Goal: Transaction & Acquisition: Purchase product/service

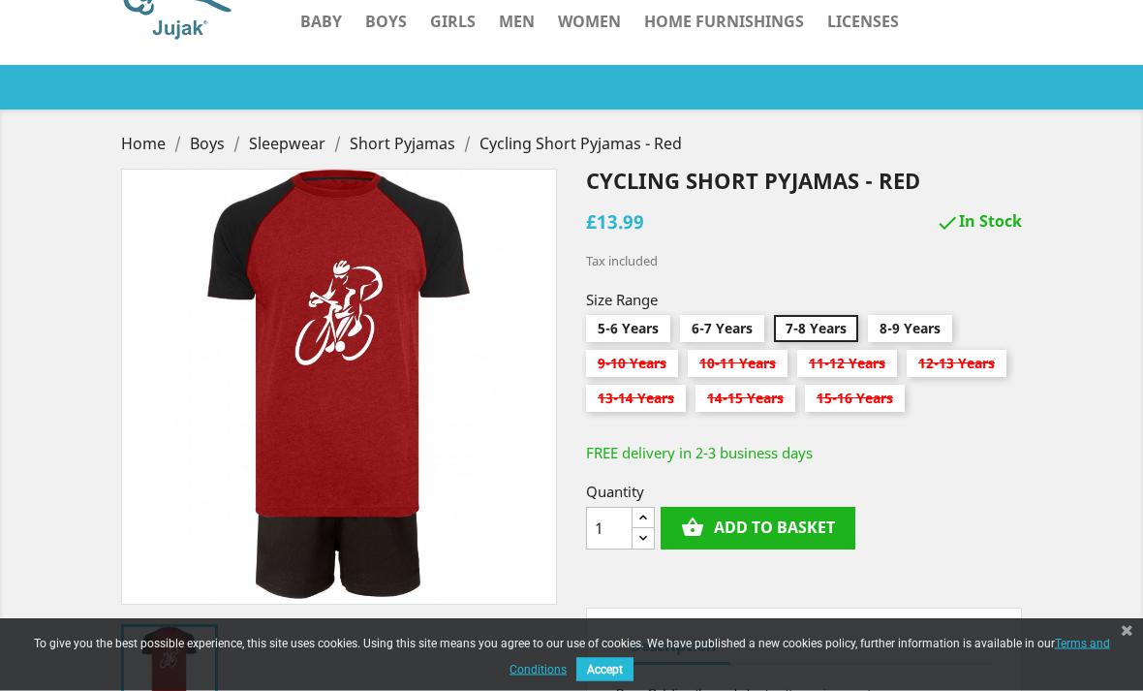
scroll to position [139, 0]
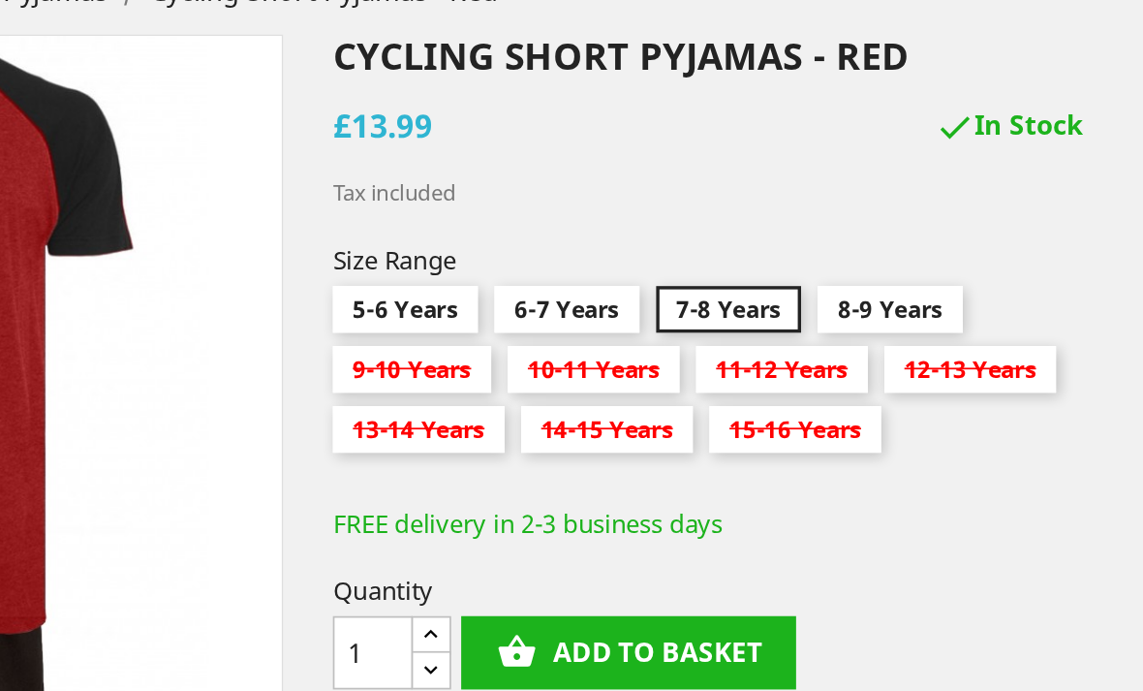
click at [868, 294] on input "8-9 Years" at bounding box center [910, 311] width 84 height 35
radio input "true"
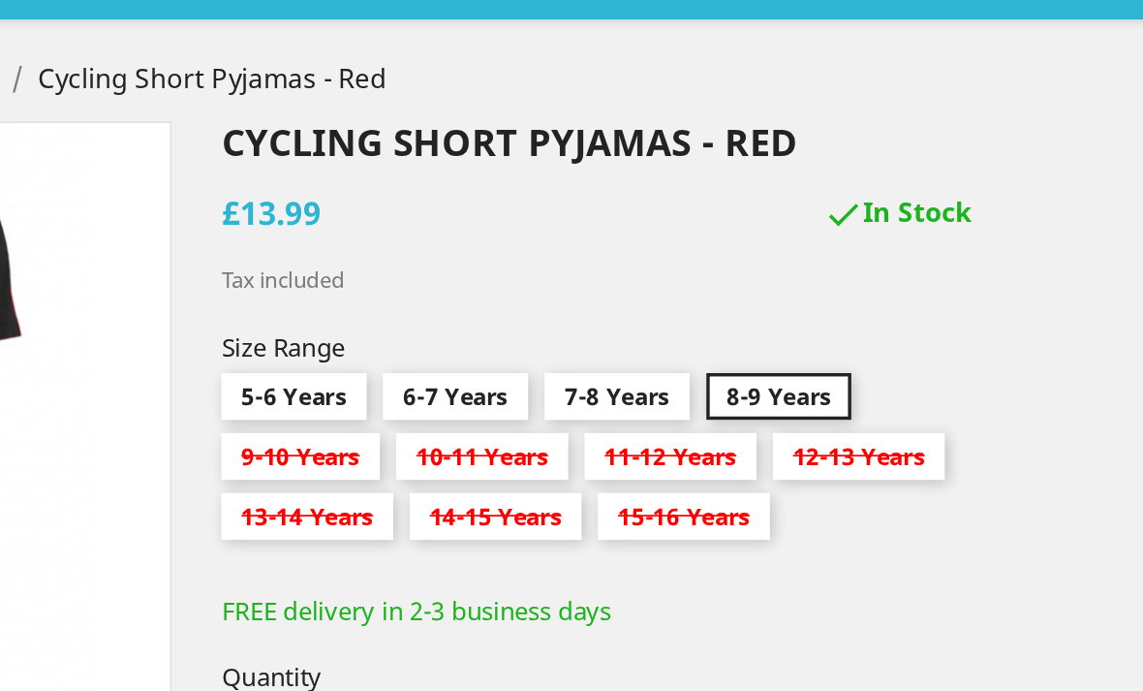
scroll to position [184, 0]
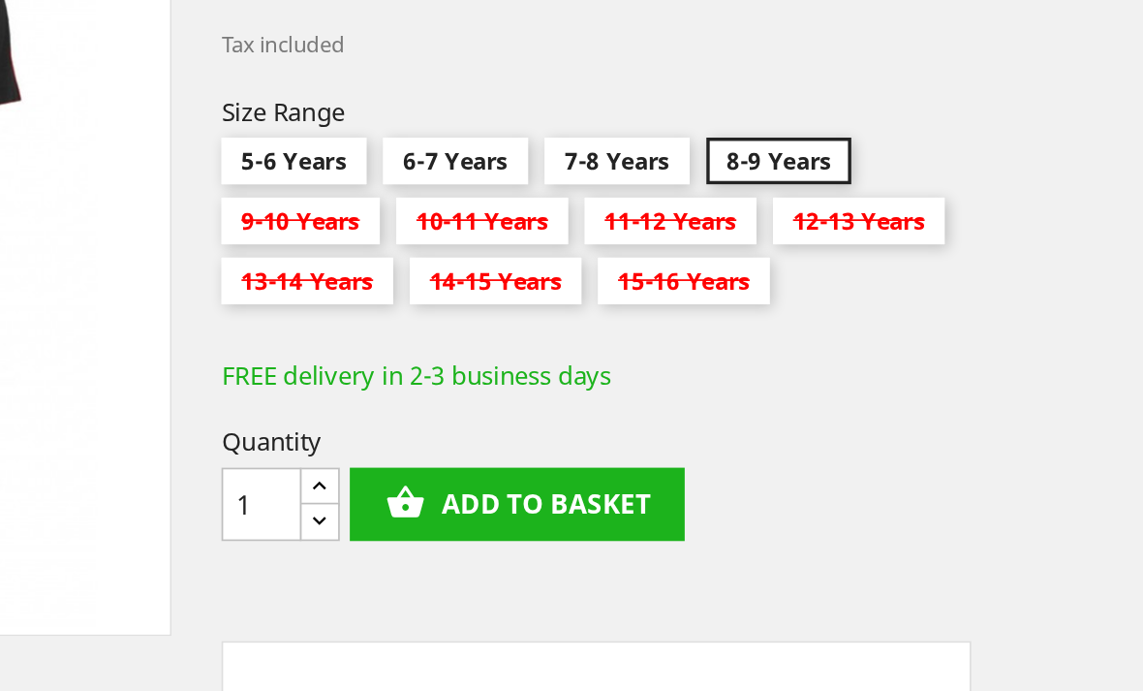
click at [661, 413] on button "shopping_basket Add to basket" at bounding box center [758, 434] width 195 height 43
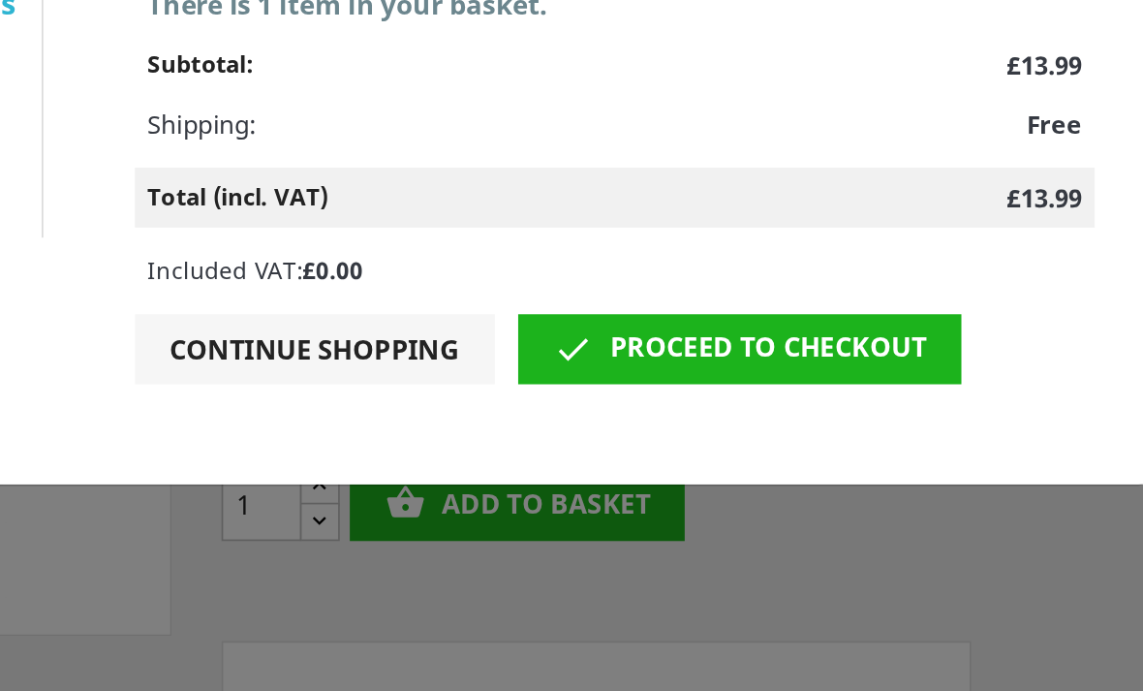
click at [536, 324] on button "Continue shopping" at bounding box center [640, 344] width 209 height 41
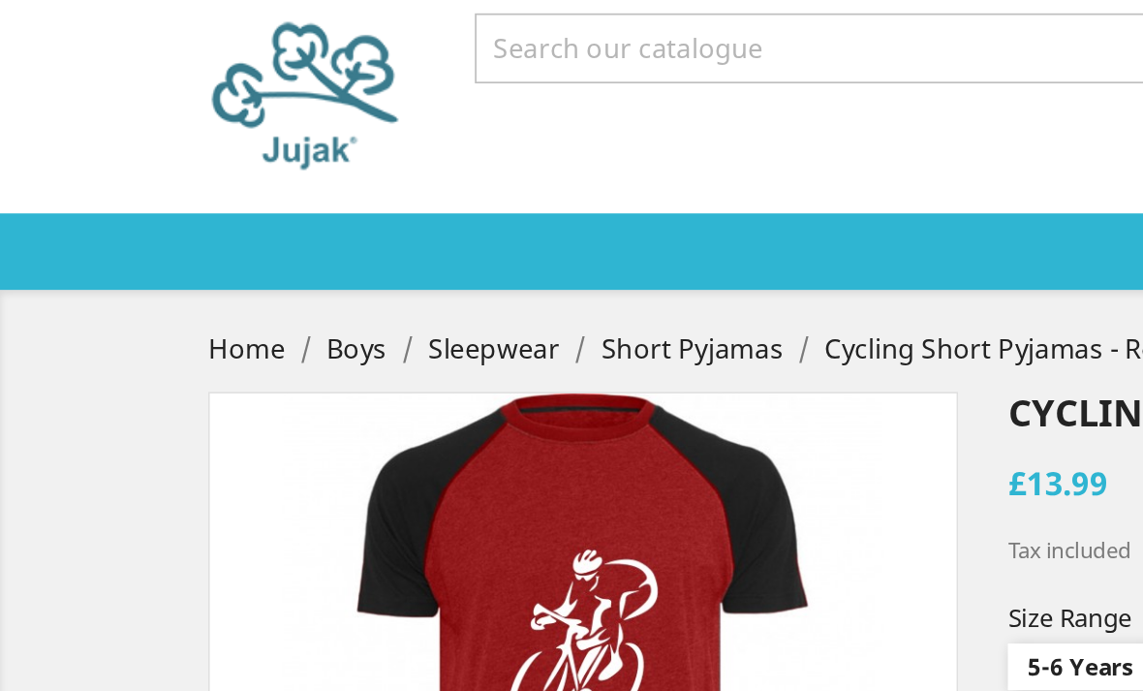
scroll to position [0, 0]
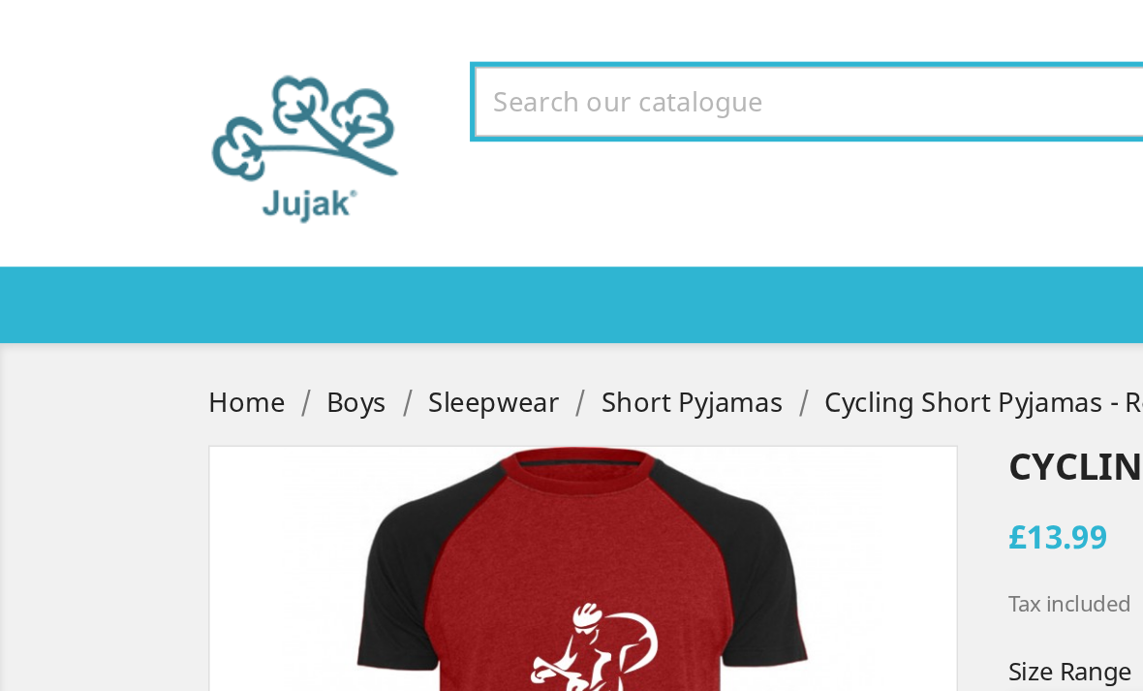
click at [316, 78] on input "Search" at bounding box center [617, 59] width 682 height 41
type input "Pjs"
click at [939, 70] on button " Search" at bounding box center [938, 57] width 35 height 25
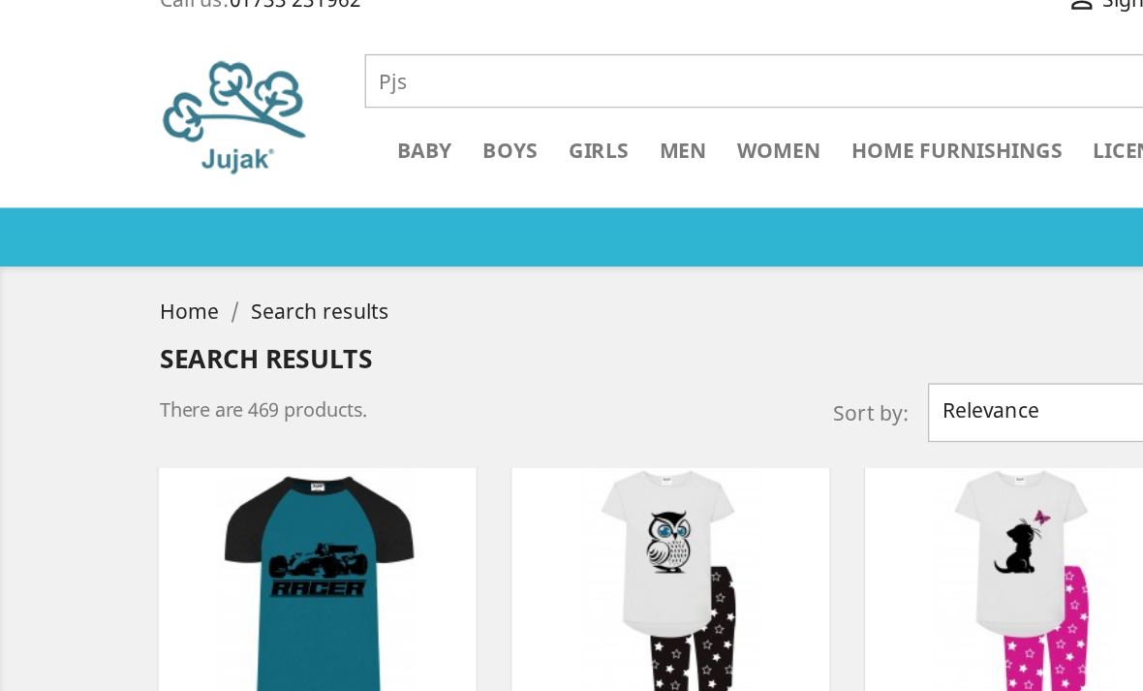
scroll to position [24, 0]
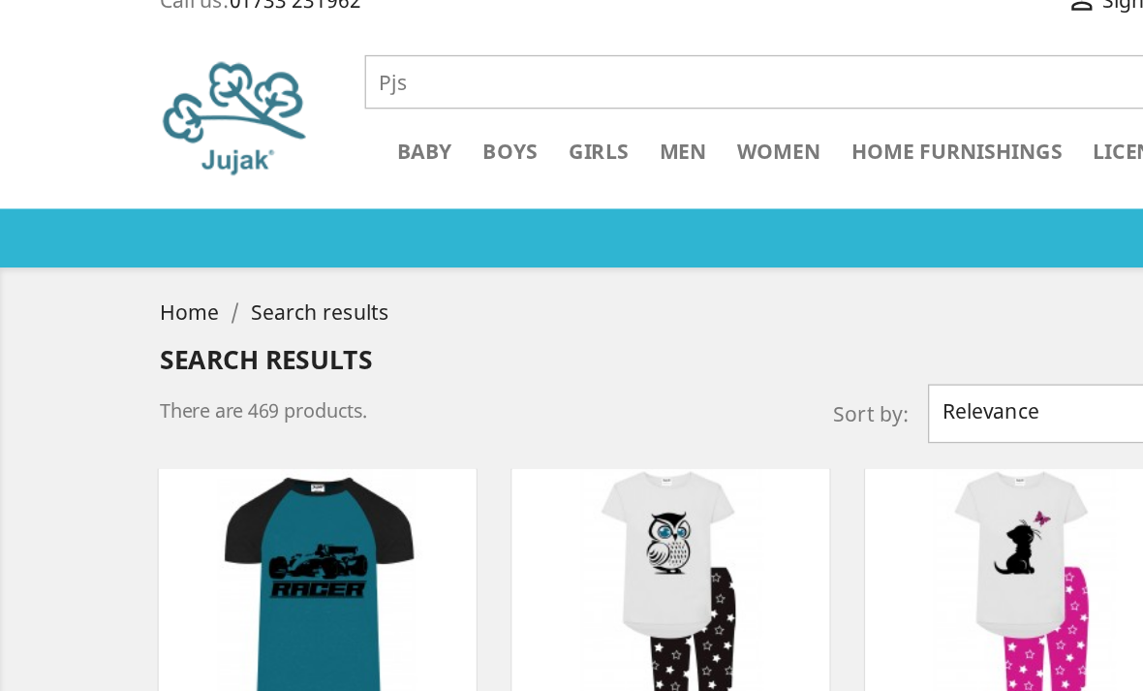
click at [0, 0] on link "Long Pyjamas" at bounding box center [0, 0] width 0 height 0
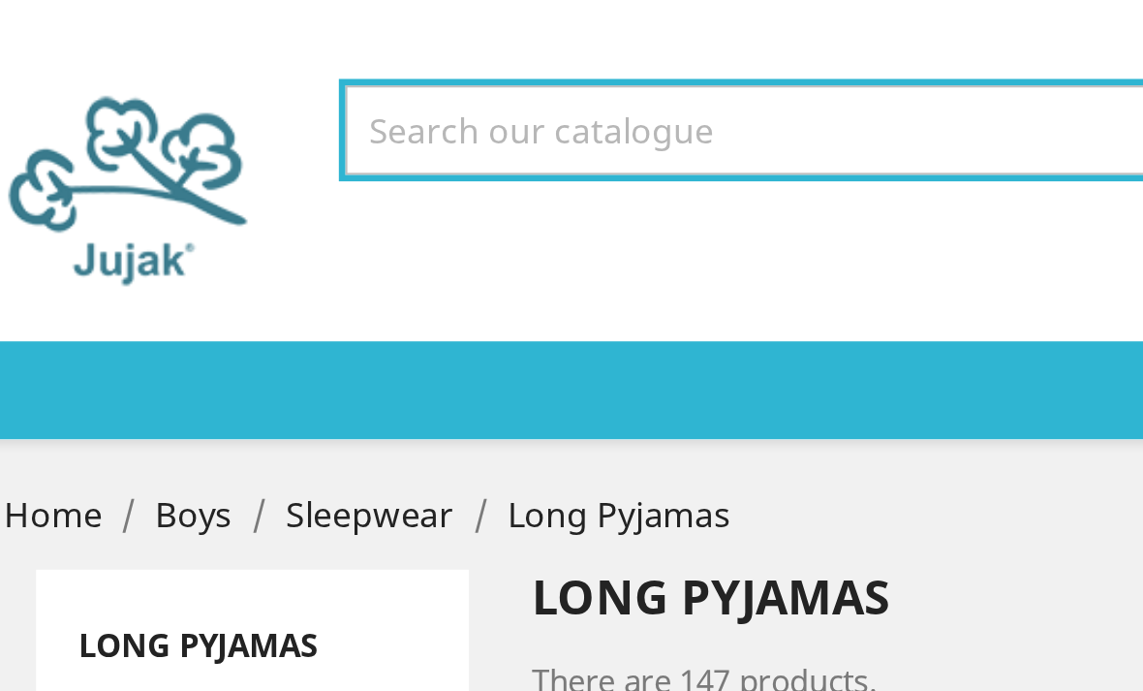
click at [276, 73] on input "Search" at bounding box center [617, 59] width 682 height 41
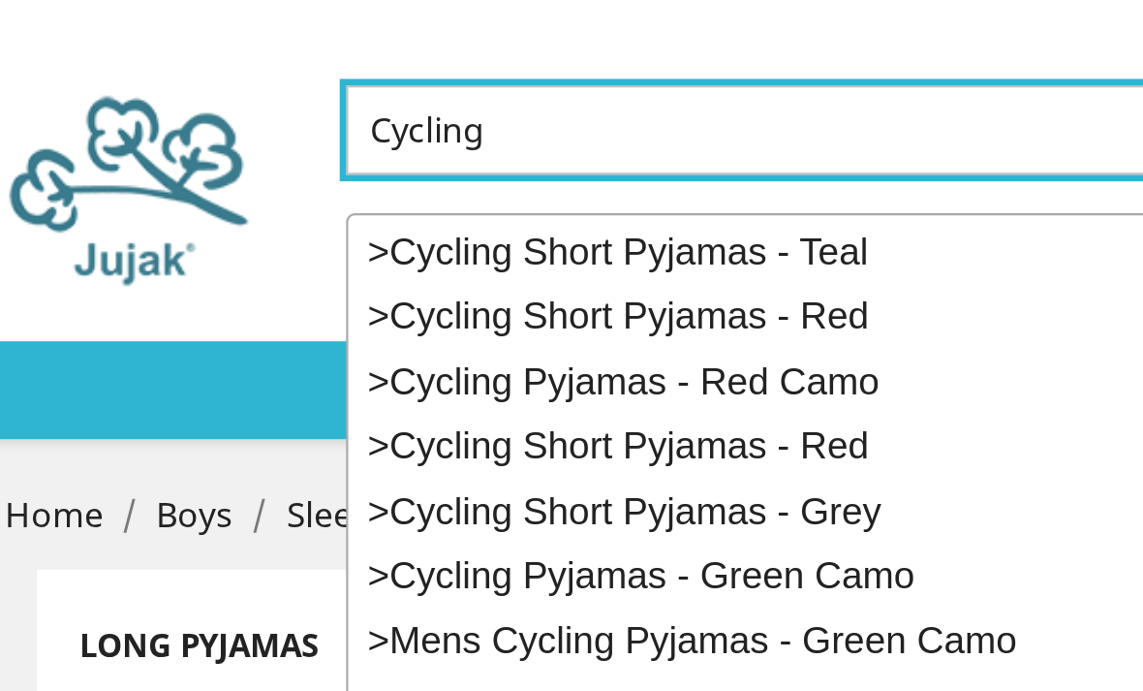
type input "Cycling"
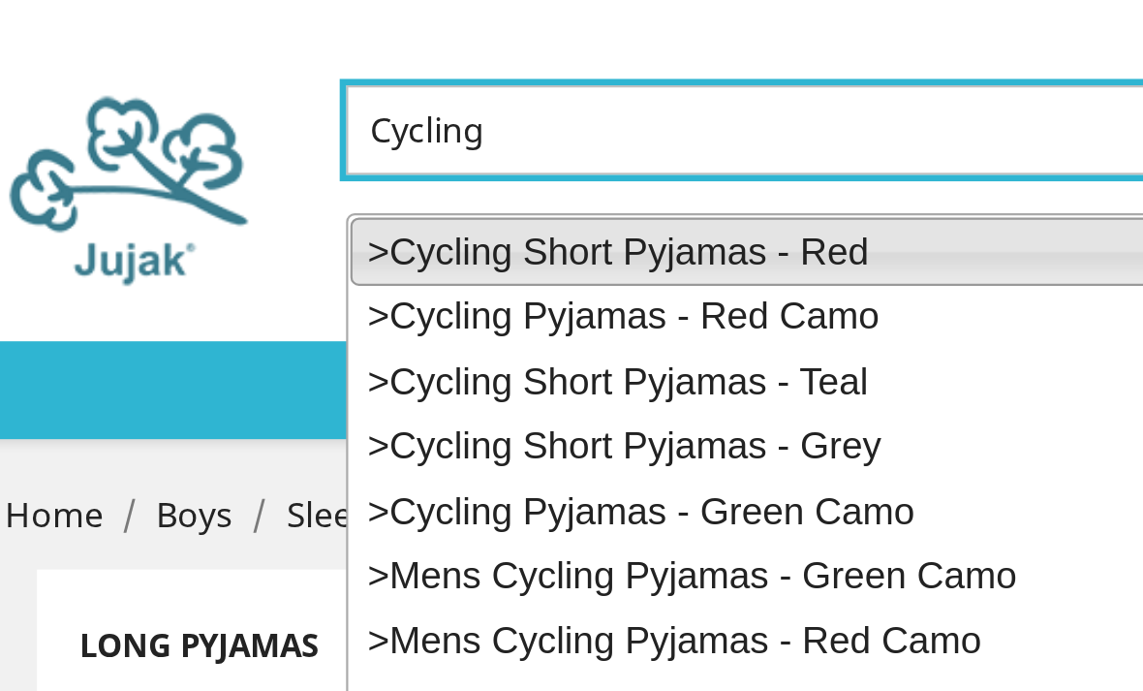
click at [296, 115] on span "Cycling Short Pyjamas - Red" at bounding box center [405, 114] width 218 height 19
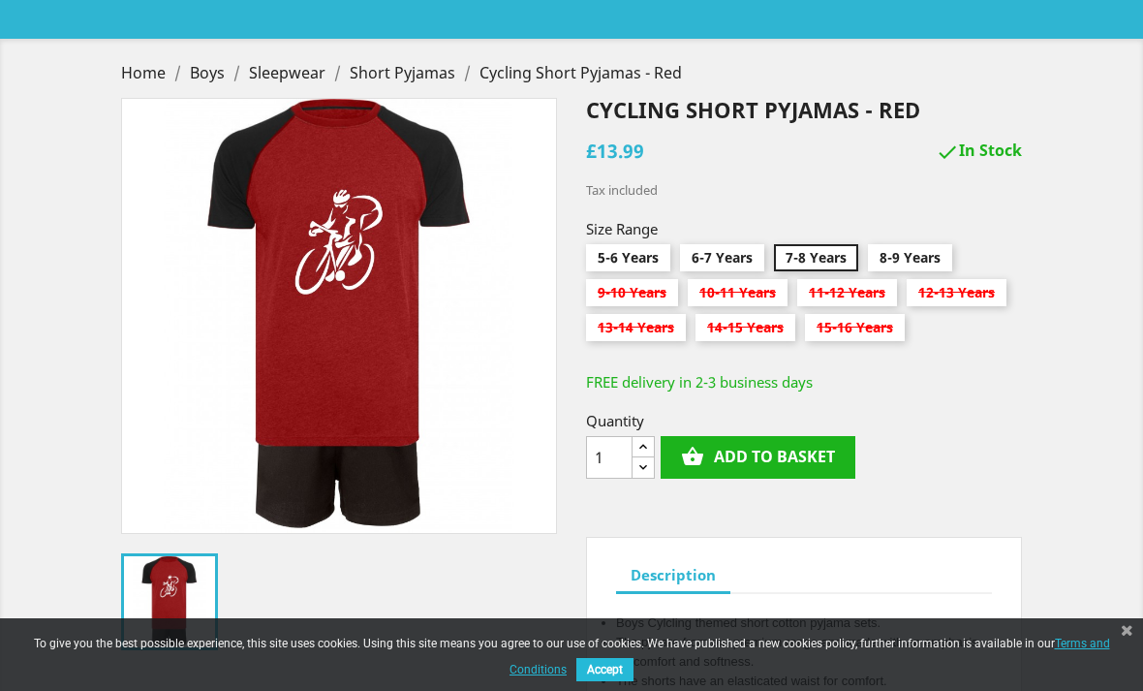
scroll to position [178, 0]
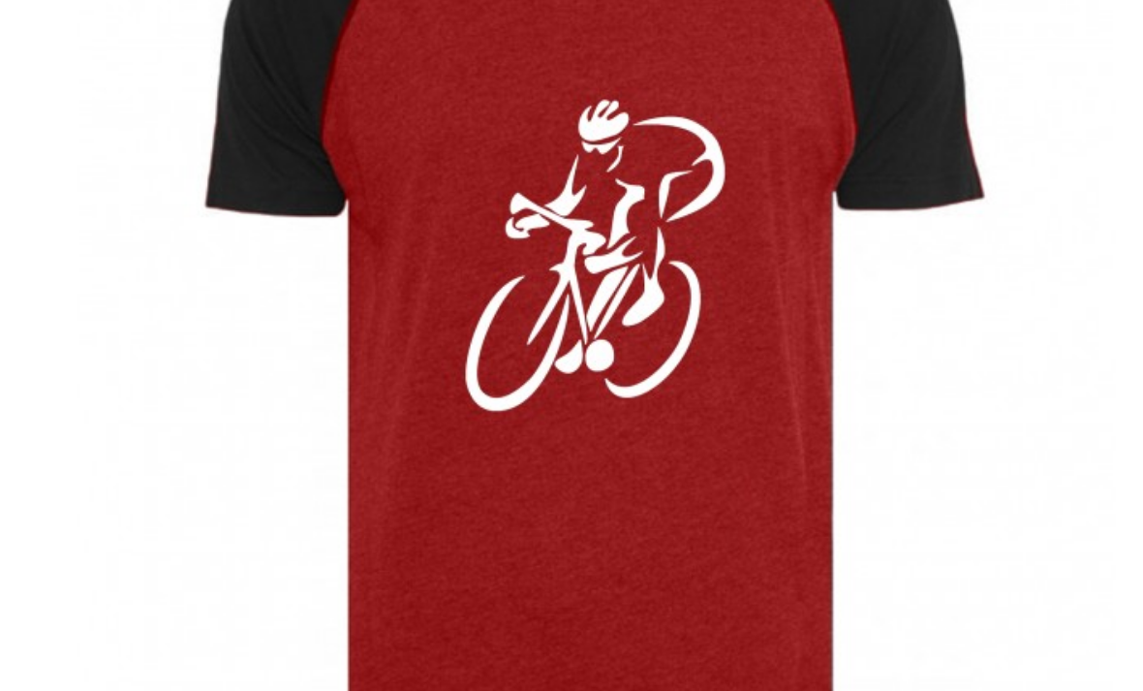
click at [121, 161] on div "" at bounding box center [339, 298] width 436 height 436
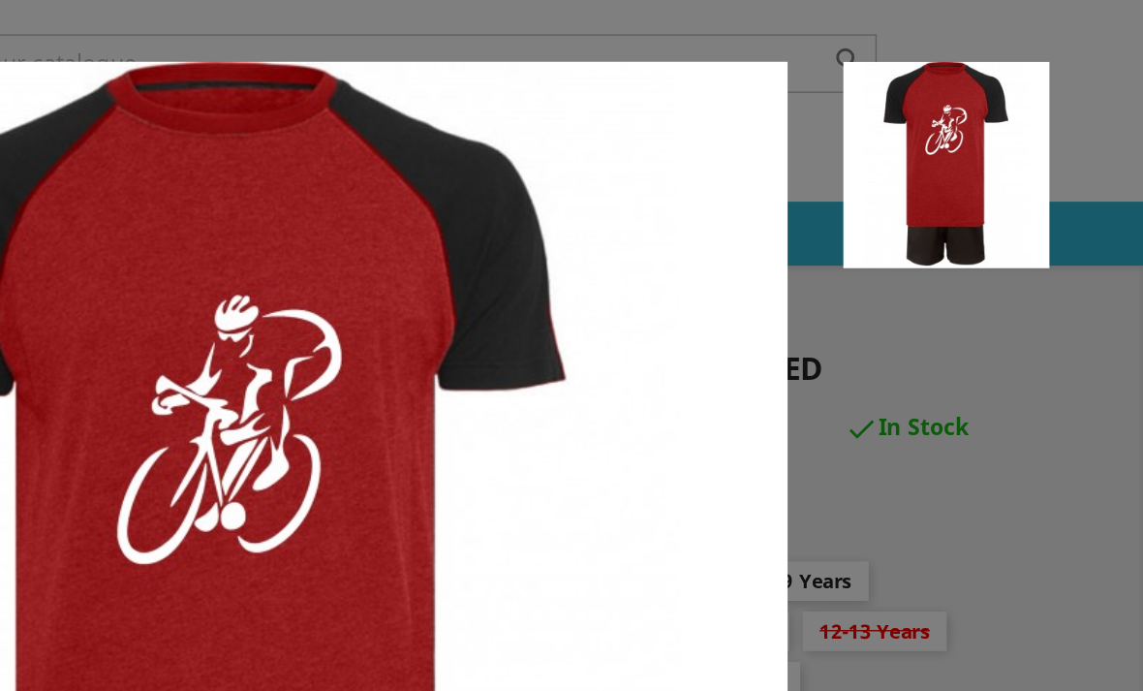
scroll to position [0, 0]
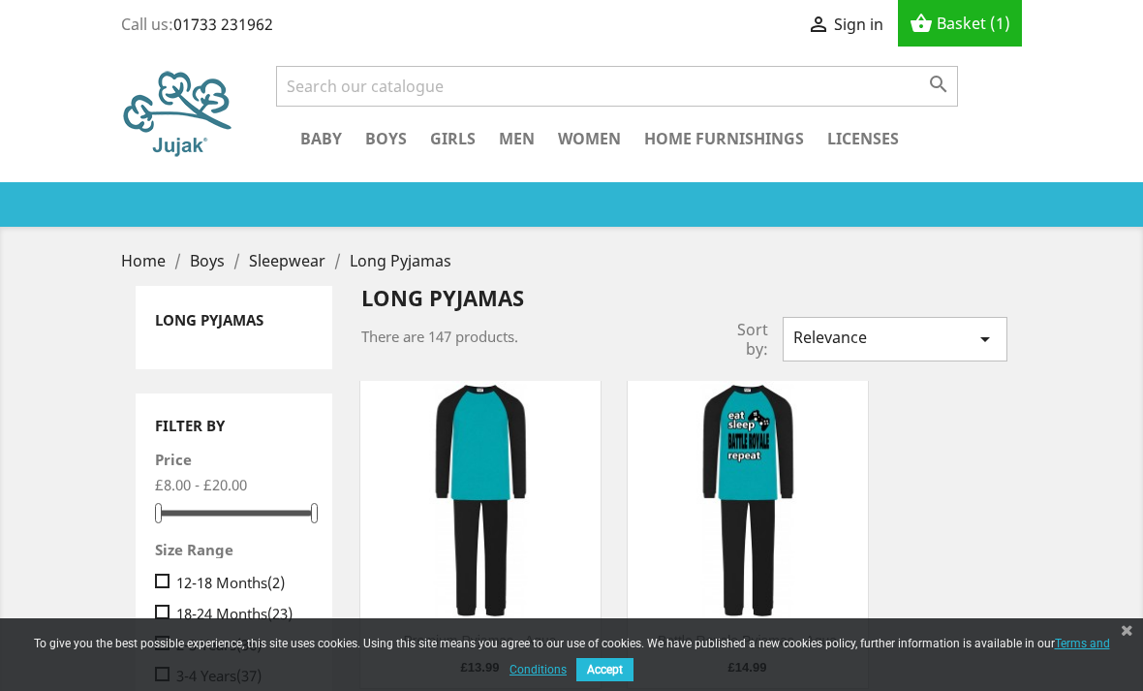
click at [970, 15] on span "Basket" at bounding box center [961, 23] width 49 height 21
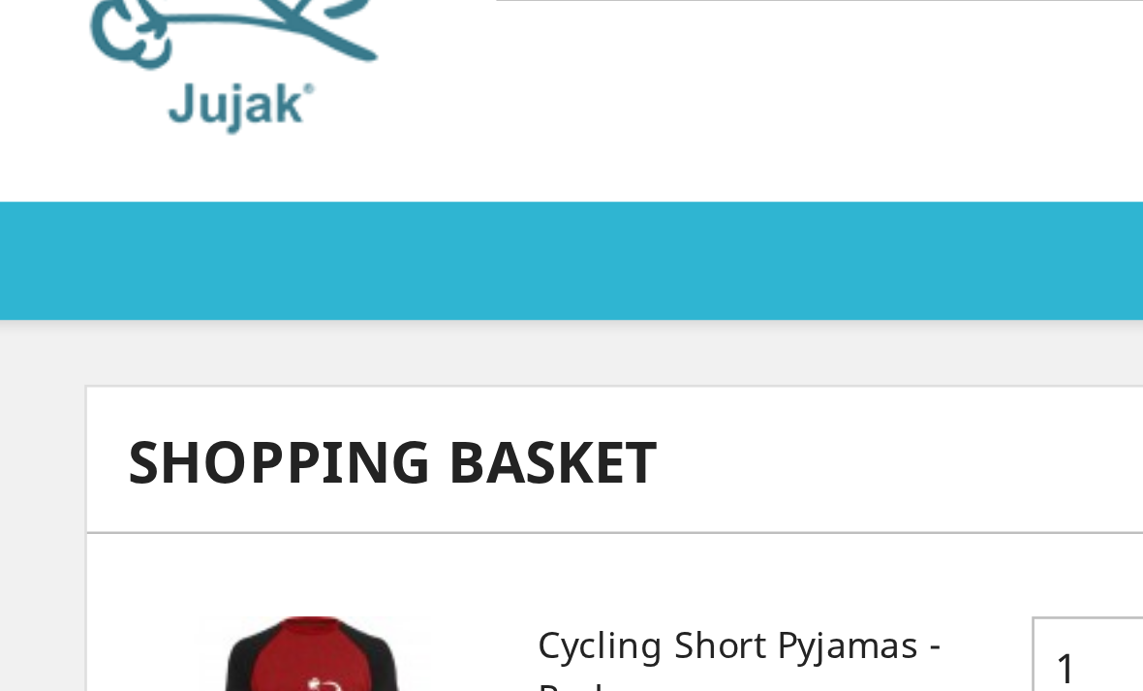
scroll to position [78, 0]
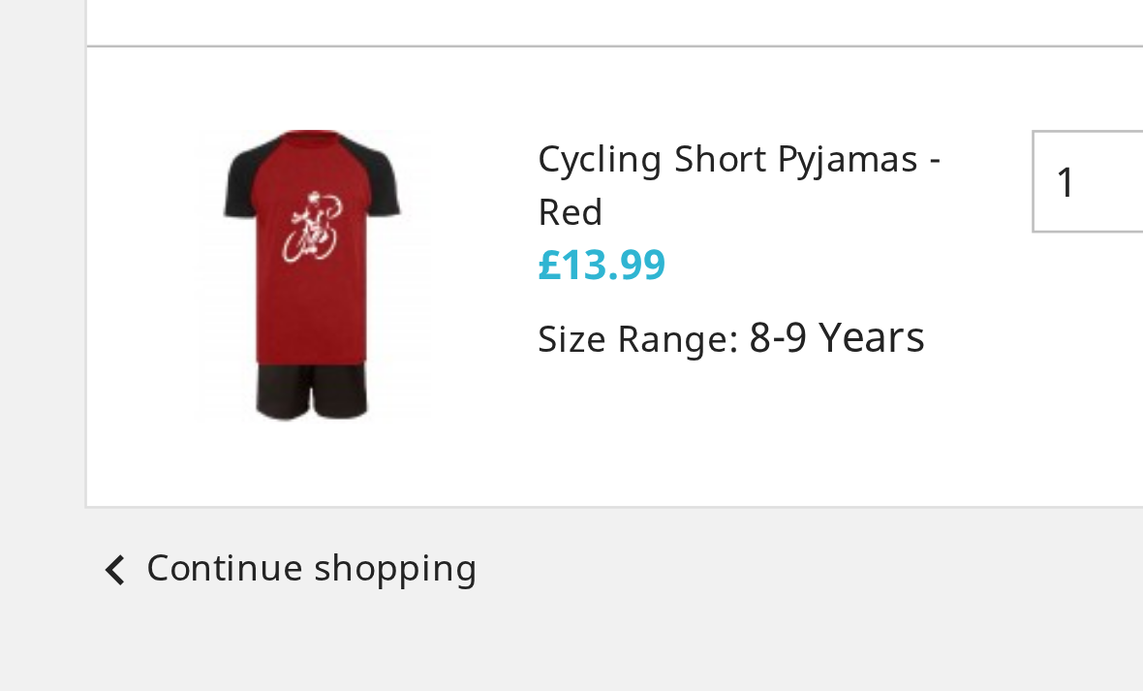
click at [152, 233] on img at bounding box center [207, 288] width 110 height 110
click at [292, 234] on link "Cycling Short Pyjamas - Red" at bounding box center [368, 253] width 152 height 39
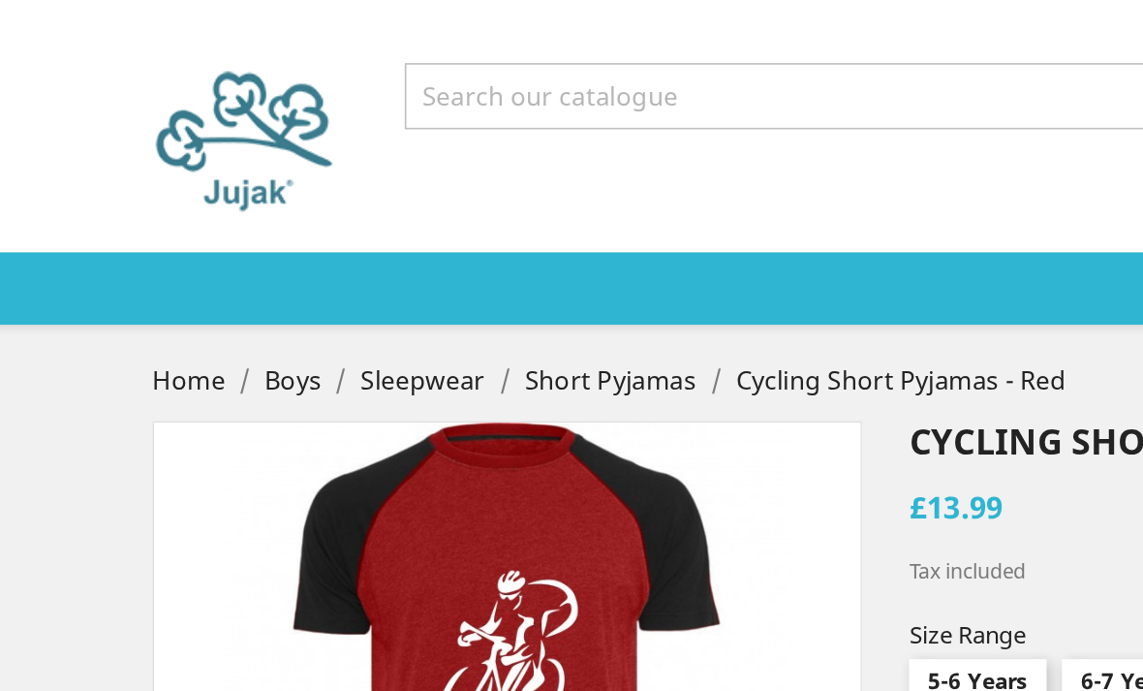
click at [249, 244] on span "Sleepwear" at bounding box center [287, 233] width 77 height 21
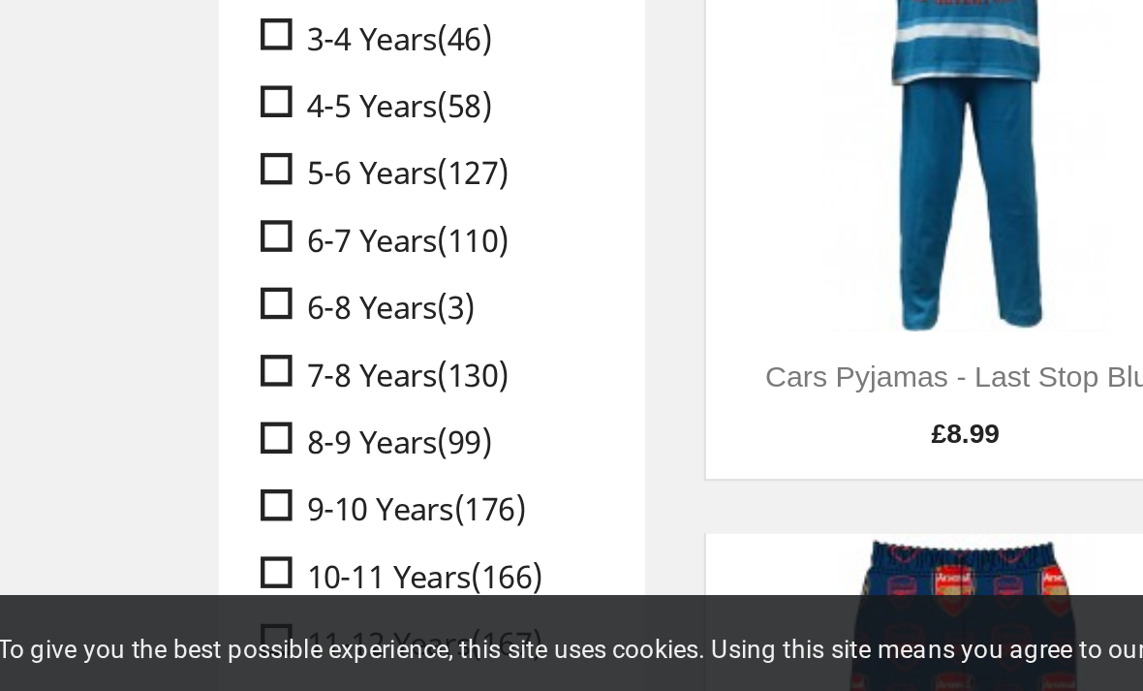
scroll to position [456, 0]
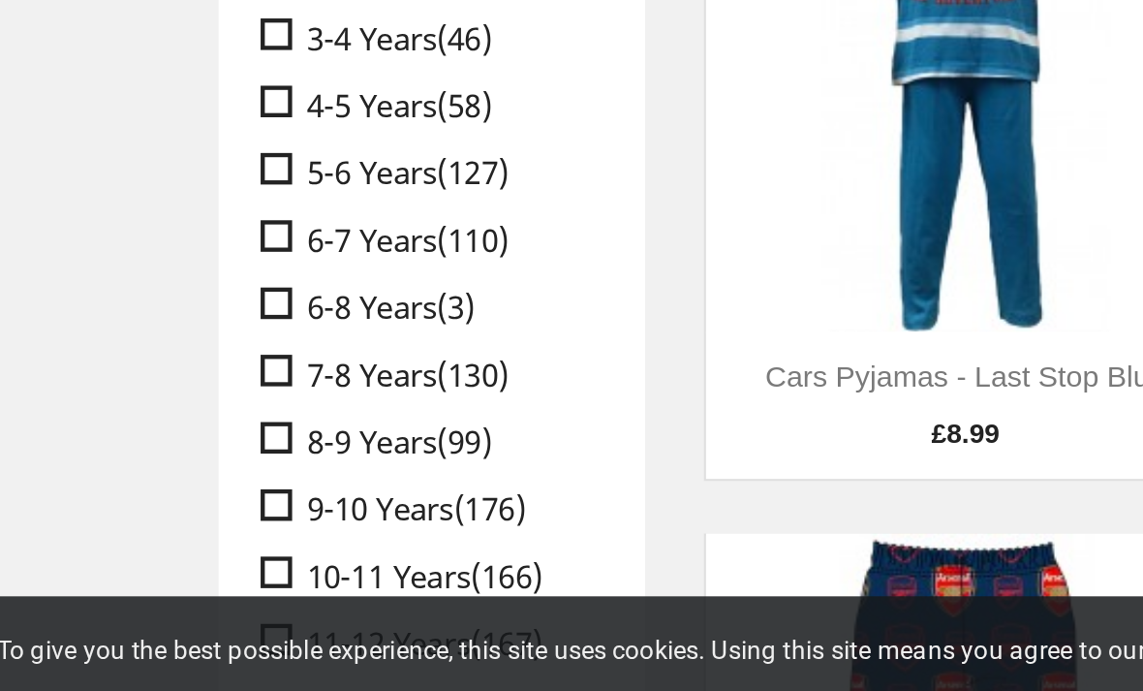
click at [155, 538] on span "" at bounding box center [162, 545] width 15 height 15
click at [155, 527] on input " 8-9 Years (99)" at bounding box center [161, 533] width 13 height 13
checkbox input "true"
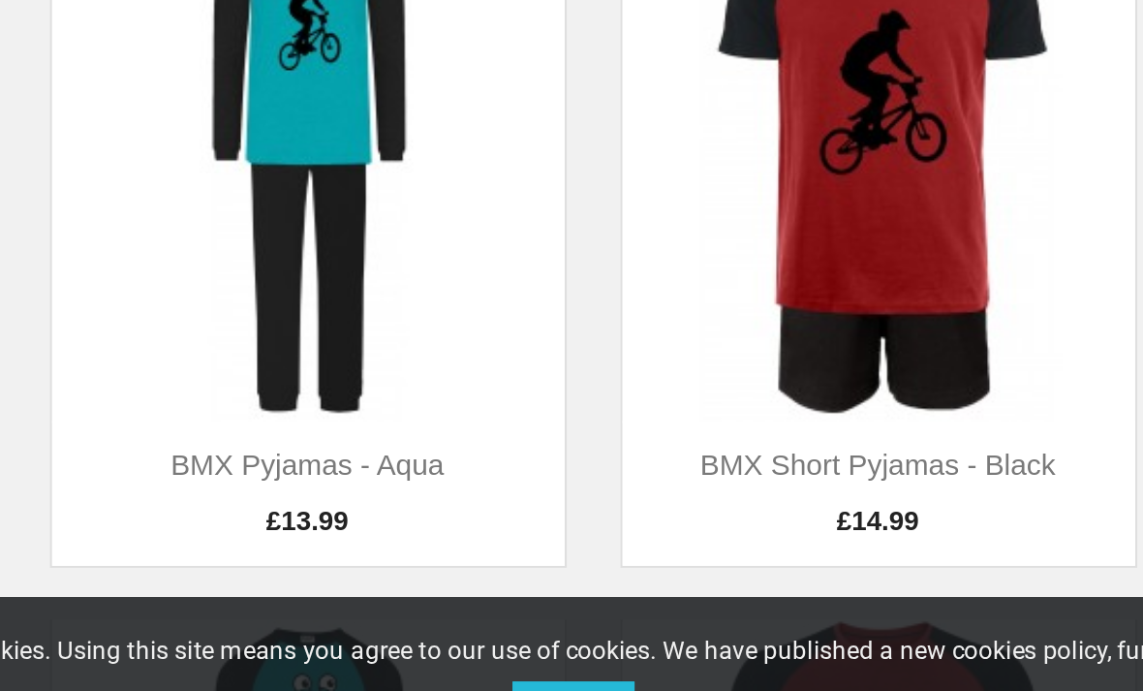
scroll to position [4124, 0]
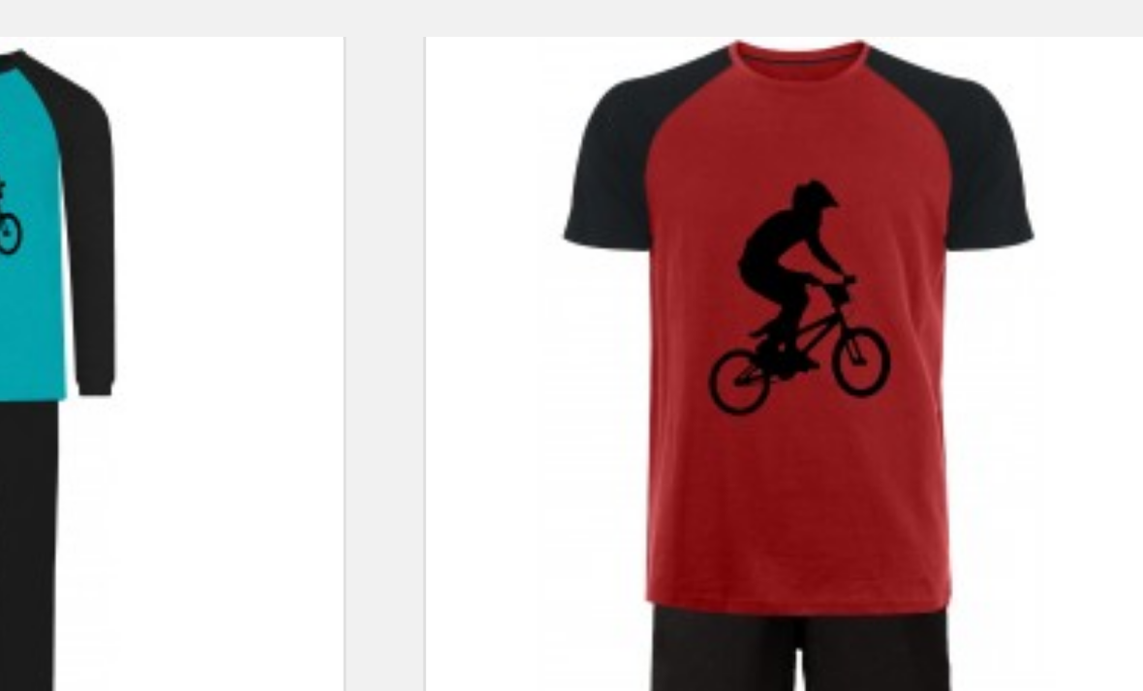
click at [628, 296] on img at bounding box center [748, 416] width 240 height 240
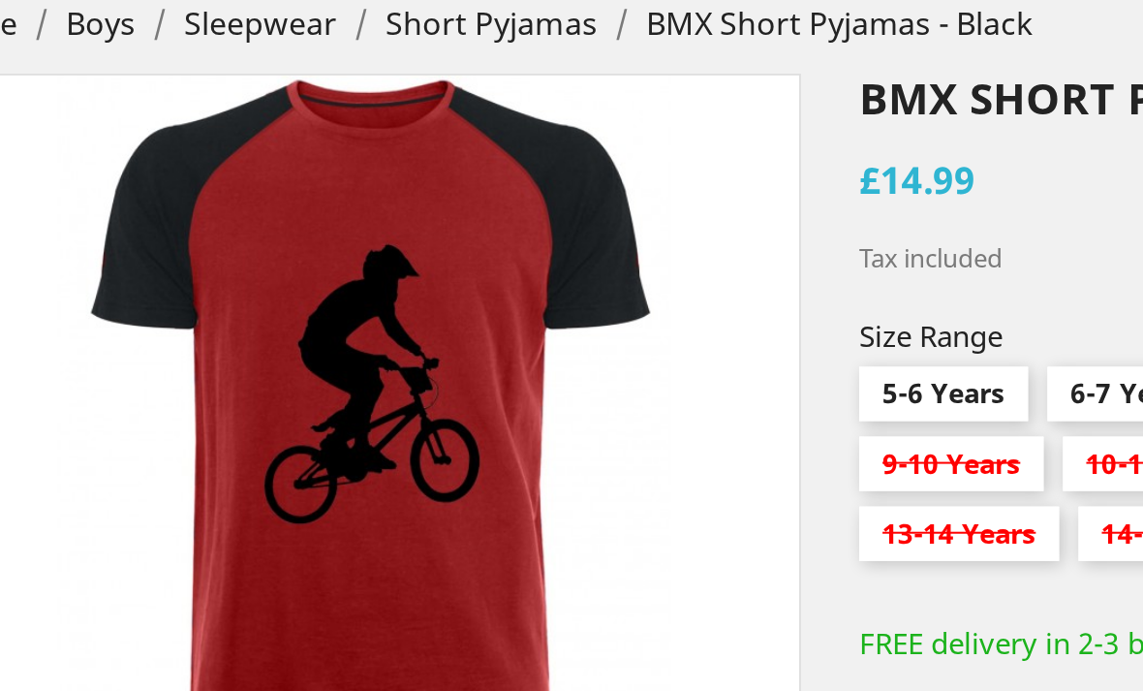
scroll to position [213, 0]
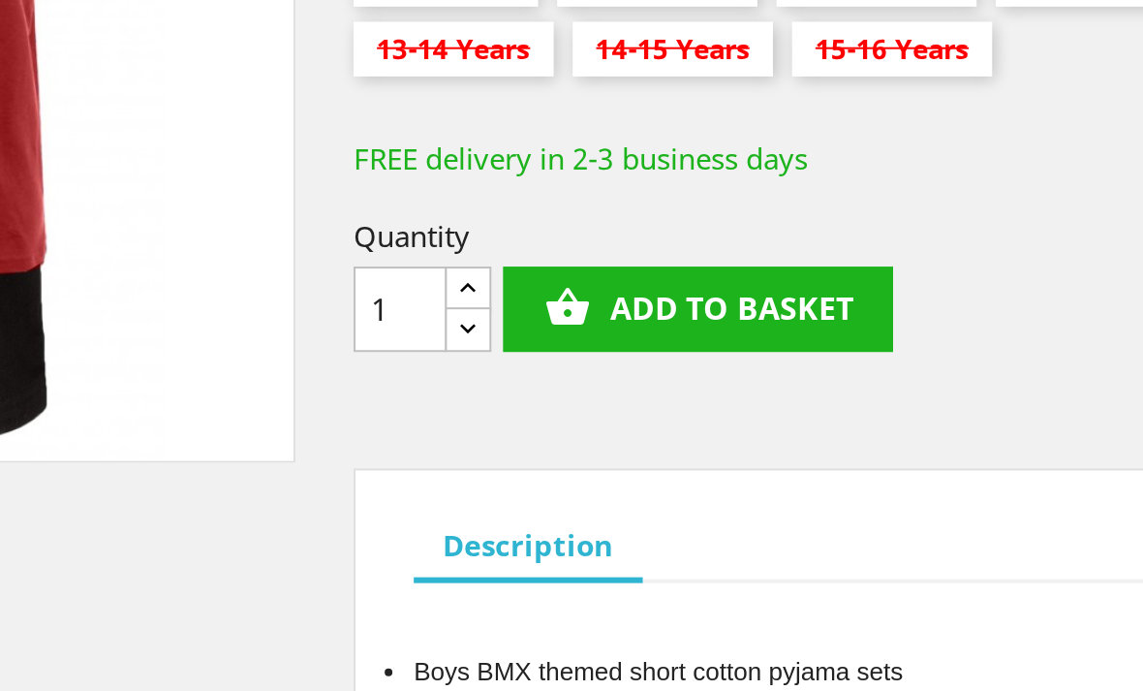
click at [661, 384] on button "shopping_basket Add to basket" at bounding box center [758, 405] width 195 height 43
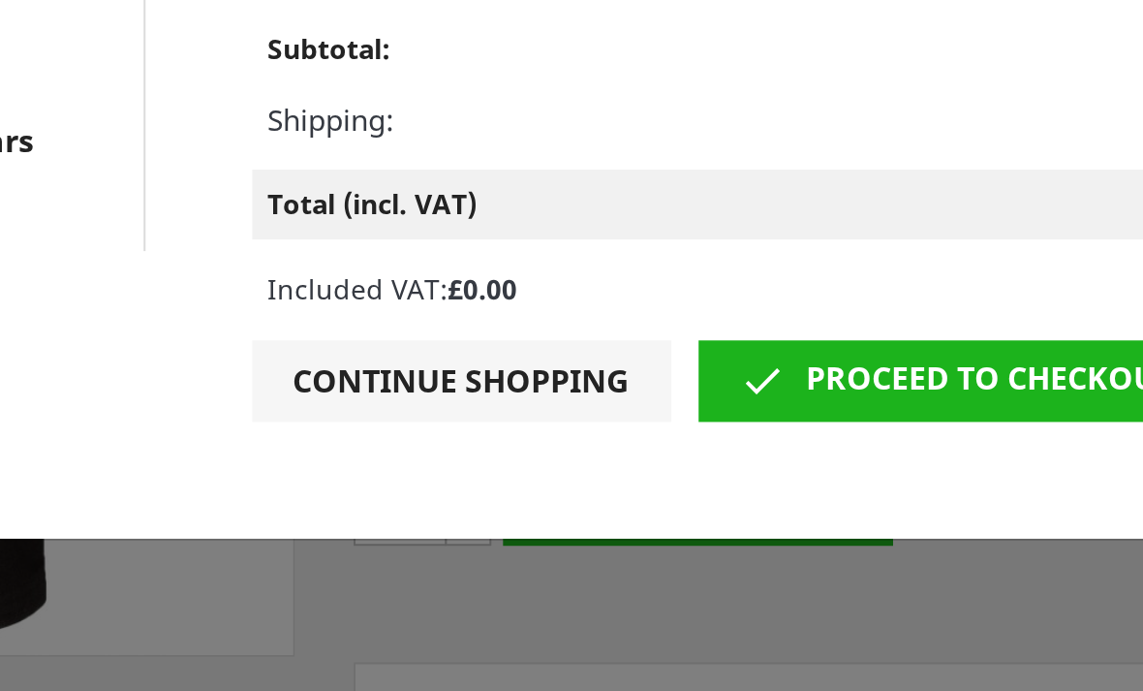
click at [759, 324] on link " Proceed to checkout" at bounding box center [888, 344] width 258 height 41
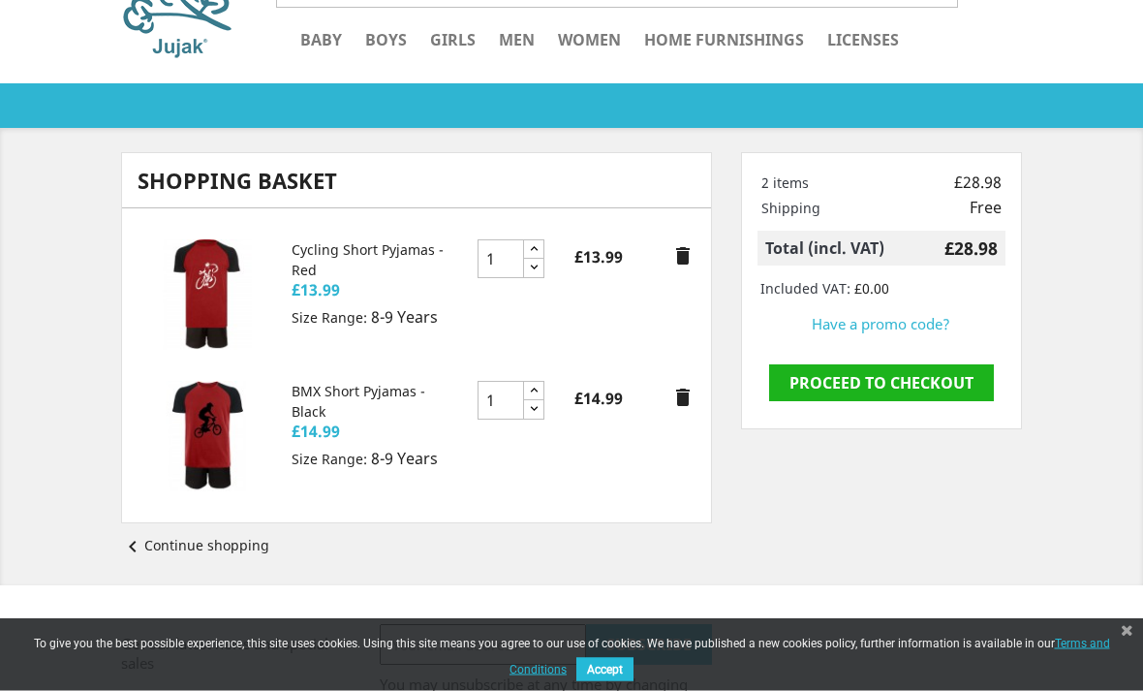
scroll to position [123, 0]
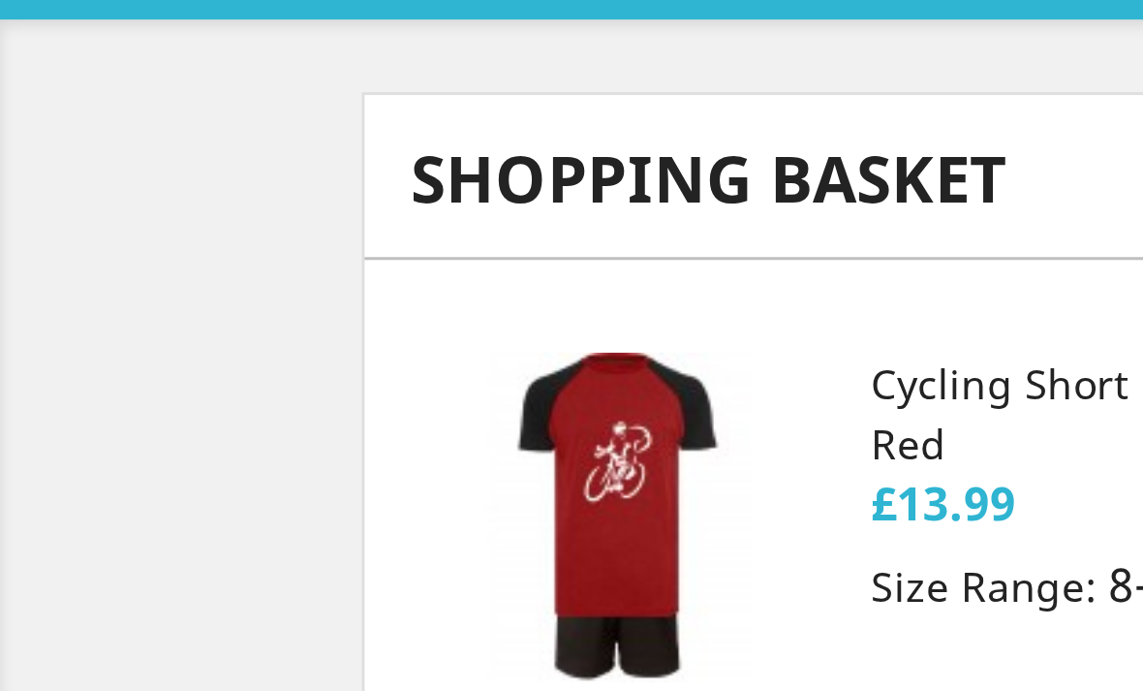
click at [260, 227] on img at bounding box center [207, 243] width 110 height 110
